Goal: Check status: Check status

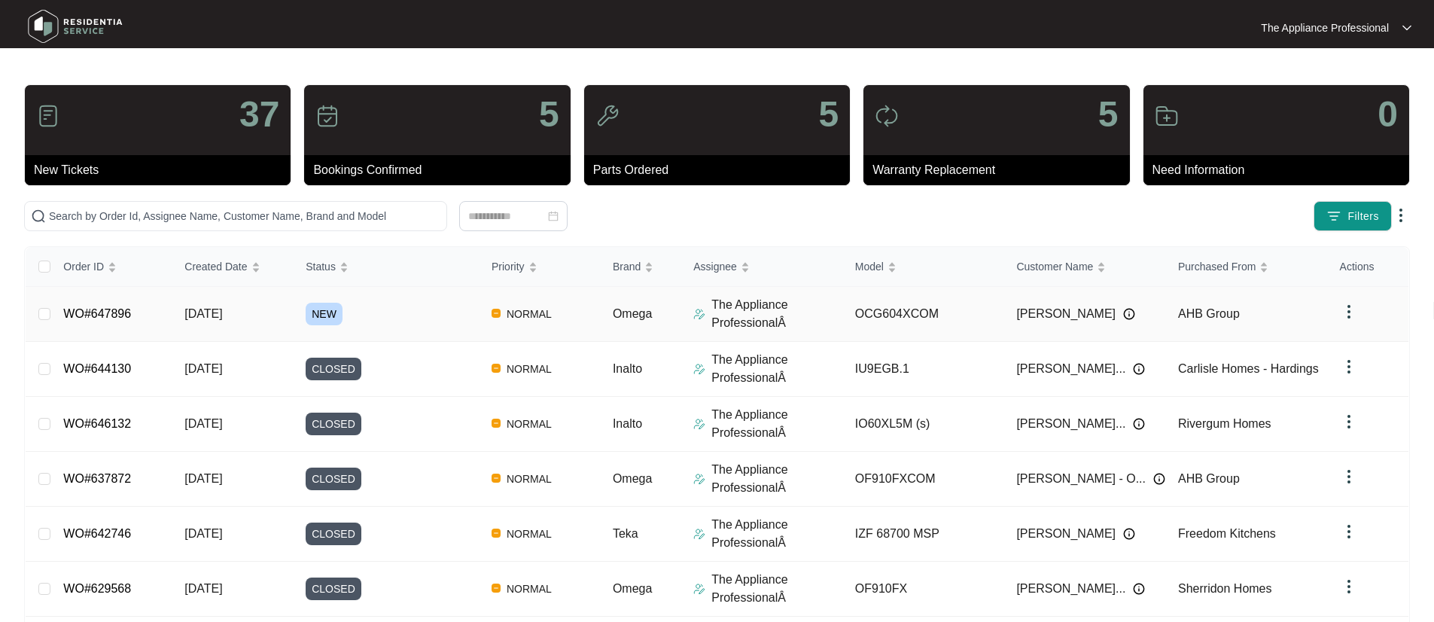
click at [210, 312] on span "[DATE]" at bounding box center [203, 313] width 38 height 13
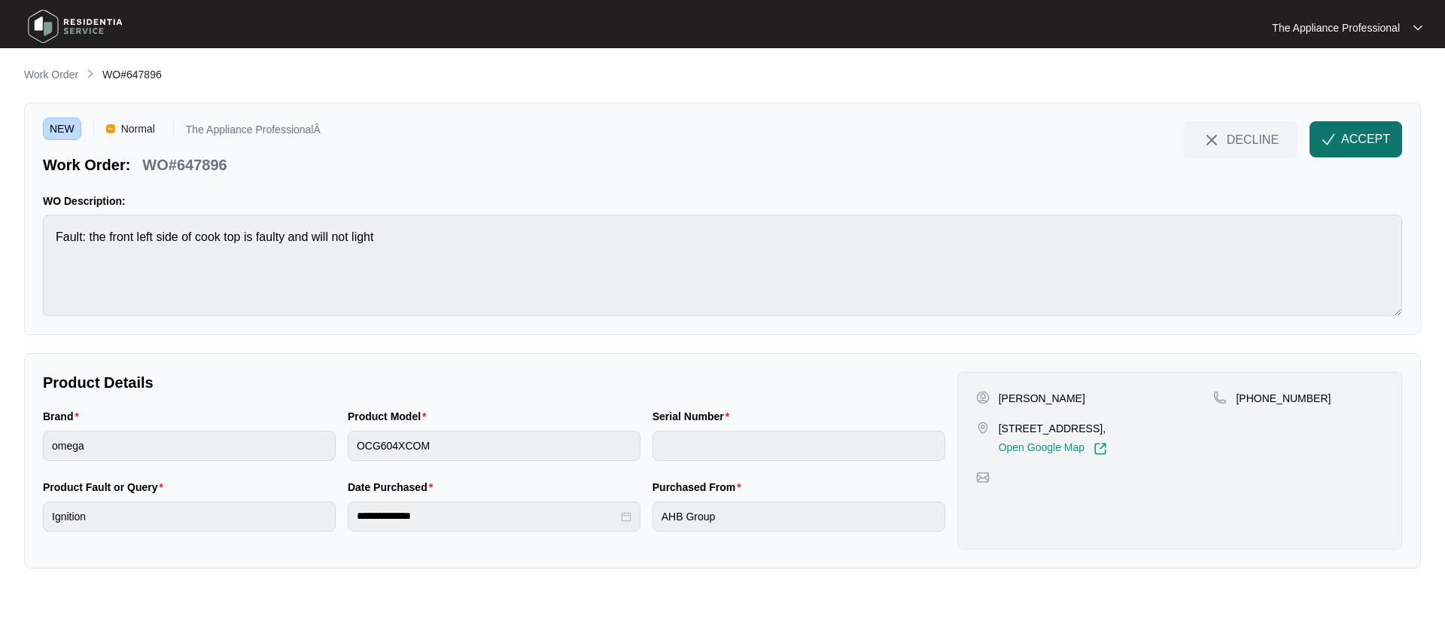
click at [1329, 139] on img "button" at bounding box center [1329, 139] width 14 height 14
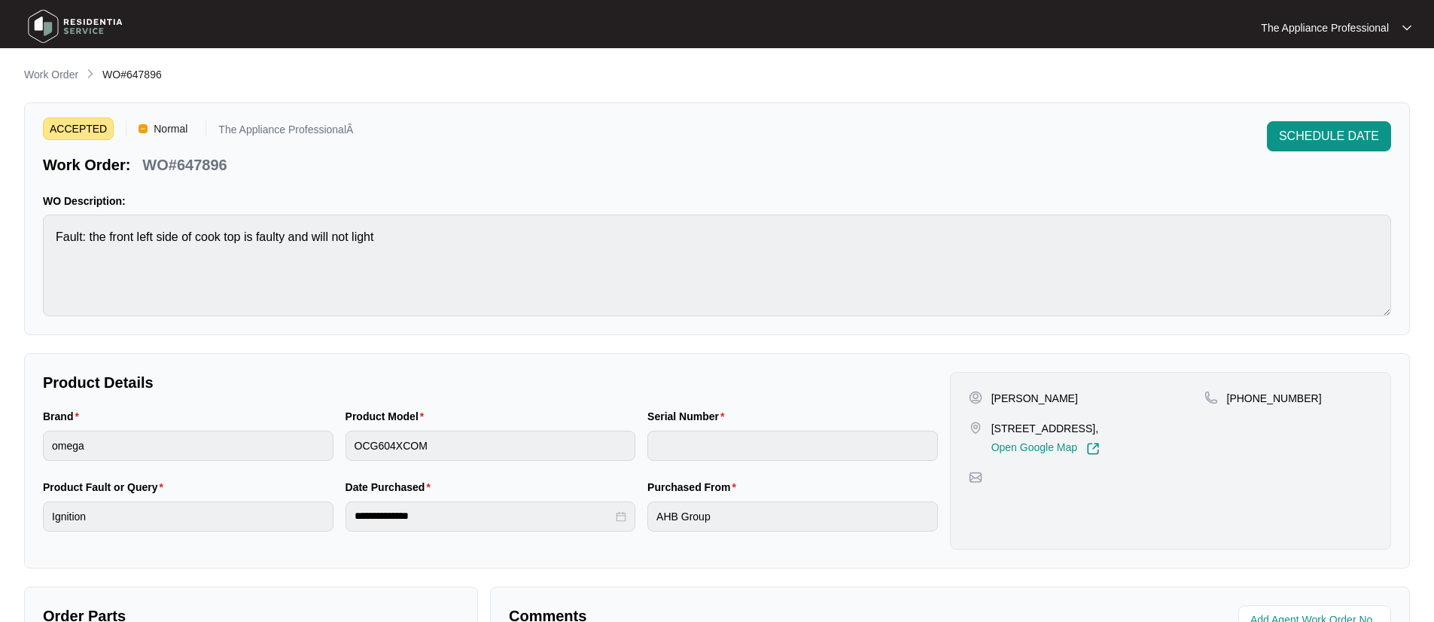
click at [53, 26] on img at bounding box center [75, 26] width 105 height 45
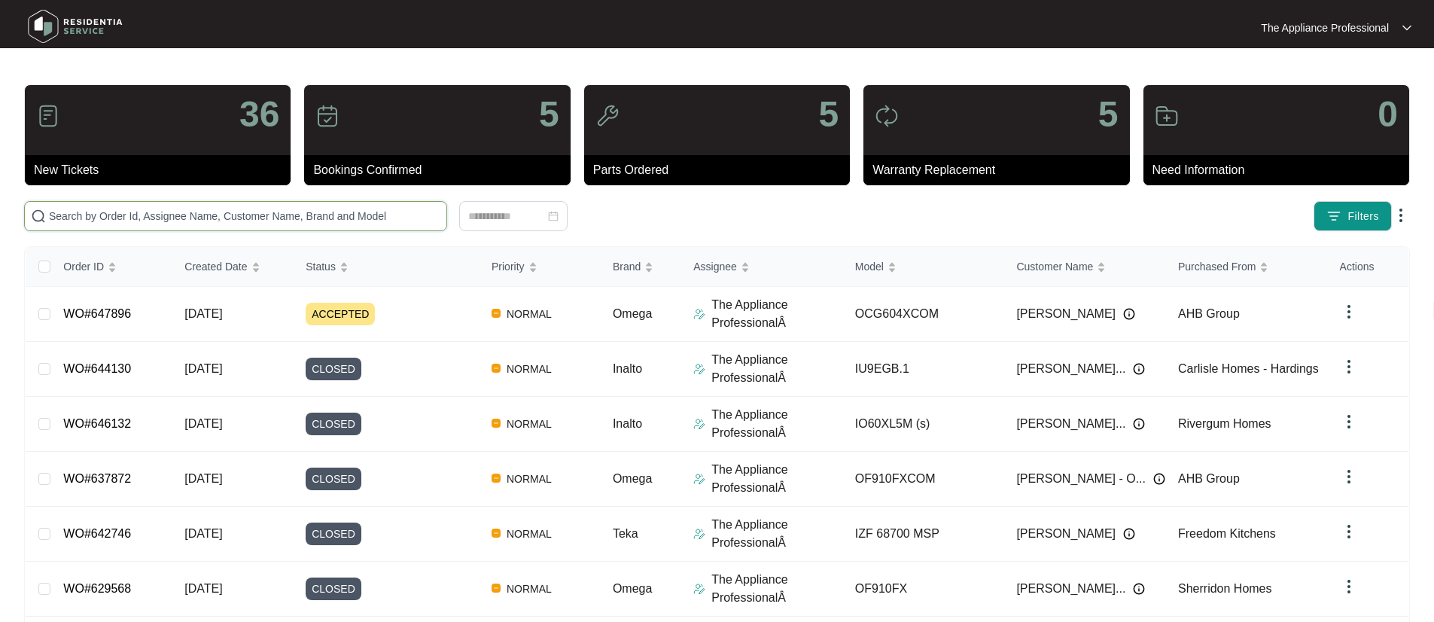
click at [95, 215] on input "text" at bounding box center [244, 216] width 391 height 17
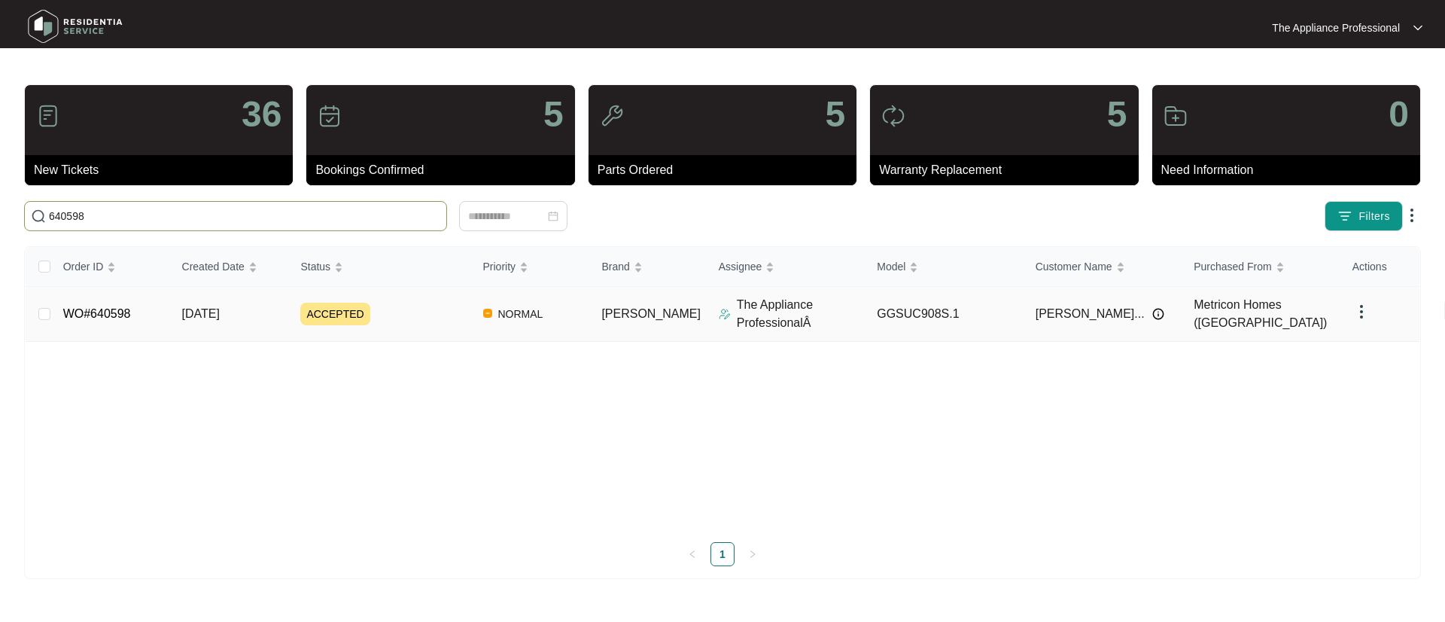
type input "640598"
click at [108, 317] on link "WO#640598" at bounding box center [97, 313] width 68 height 13
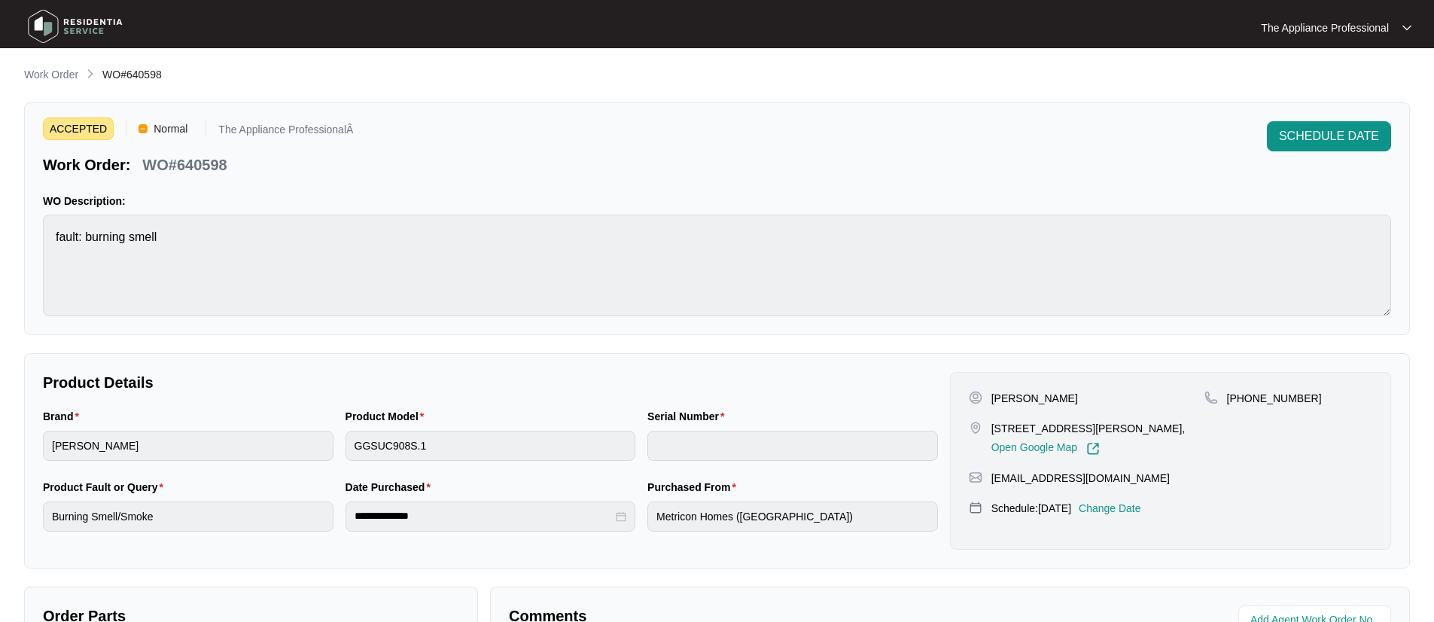
click at [50, 26] on img at bounding box center [75, 26] width 105 height 45
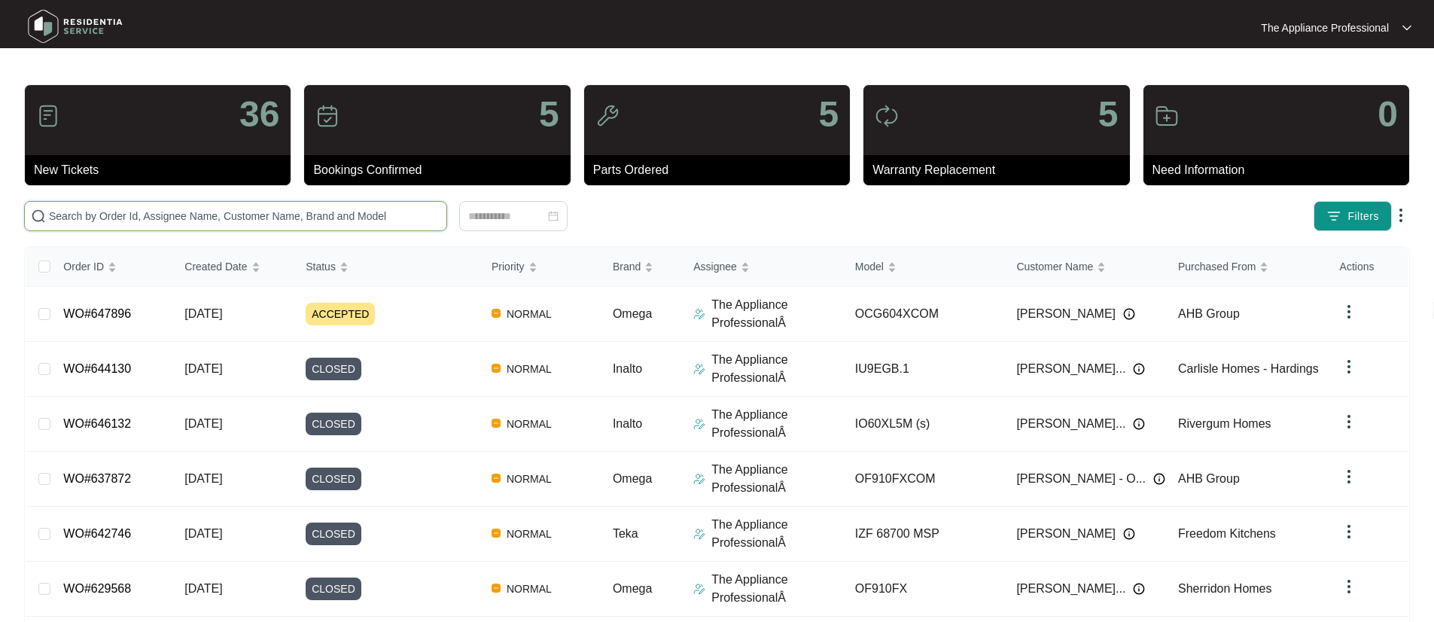
click at [124, 212] on input "text" at bounding box center [244, 216] width 391 height 17
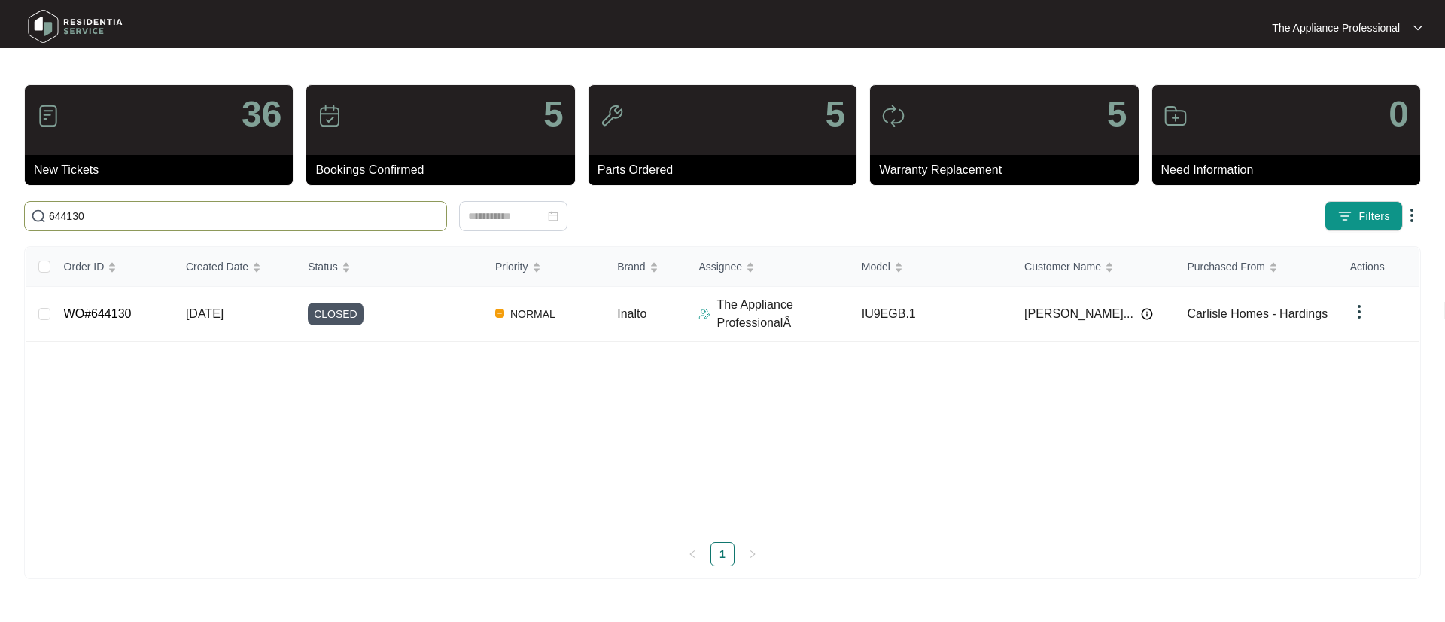
click at [275, 214] on input "644130" at bounding box center [244, 216] width 391 height 17
drag, startPoint x: 275, startPoint y: 215, endPoint x: 71, endPoint y: 215, distance: 204.0
click at [71, 215] on input "644130" at bounding box center [244, 216] width 391 height 17
type input "644433"
click at [102, 309] on link "WO#644433" at bounding box center [98, 313] width 68 height 13
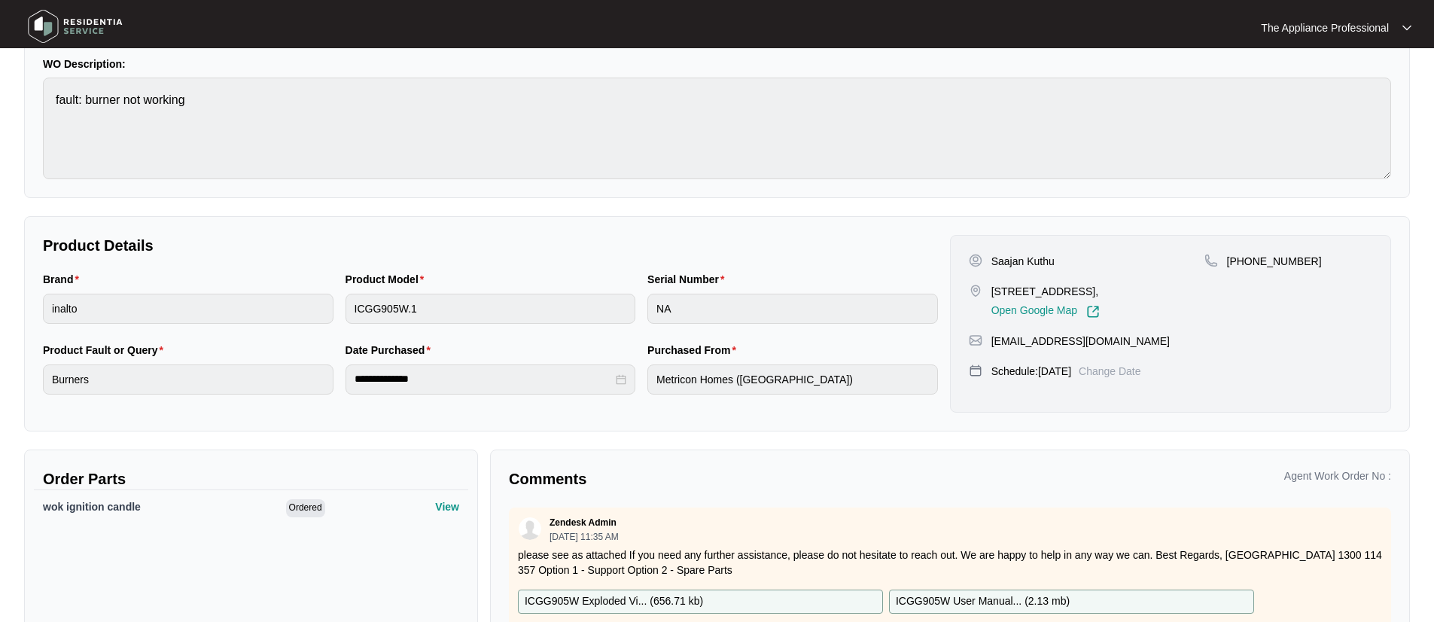
scroll to position [216, 0]
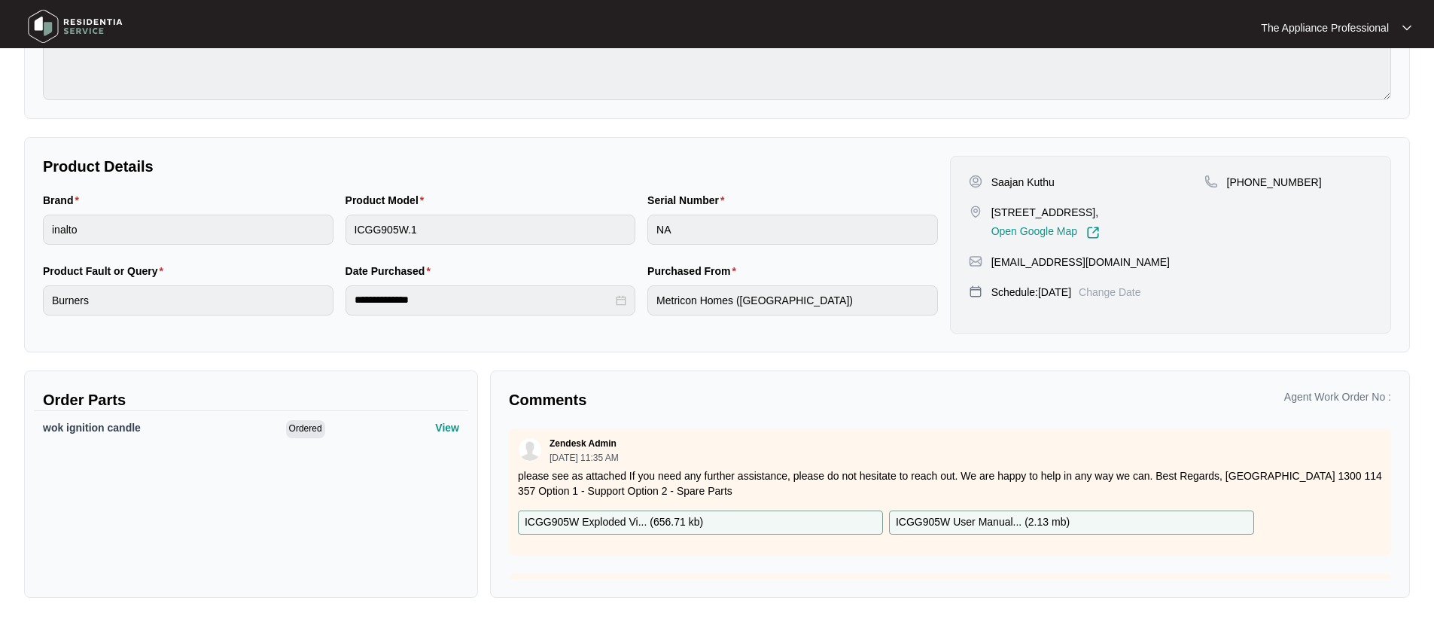
click at [566, 549] on div "Zendesk Admin [DATE] 11:35 AM please see as attached If you need any further as…" at bounding box center [950, 491] width 882 height 127
